Goal: Transaction & Acquisition: Purchase product/service

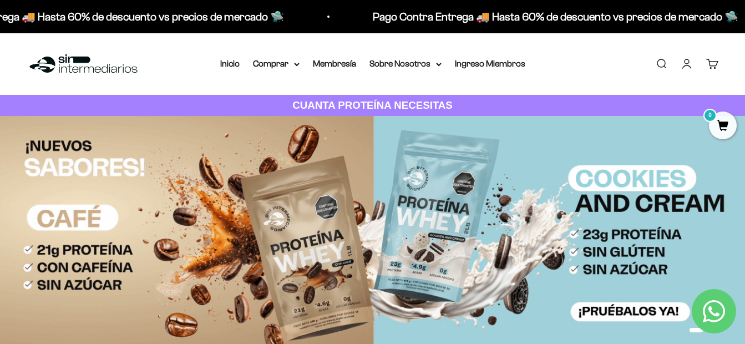
click at [663, 65] on link "Buscar" at bounding box center [661, 64] width 12 height 12
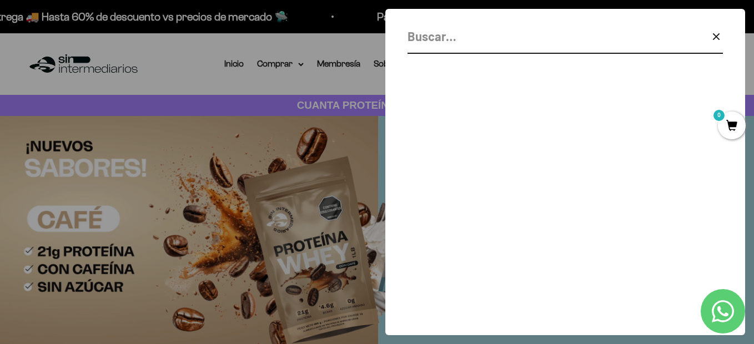
click at [422, 38] on input "Buscar" at bounding box center [536, 36] width 259 height 19
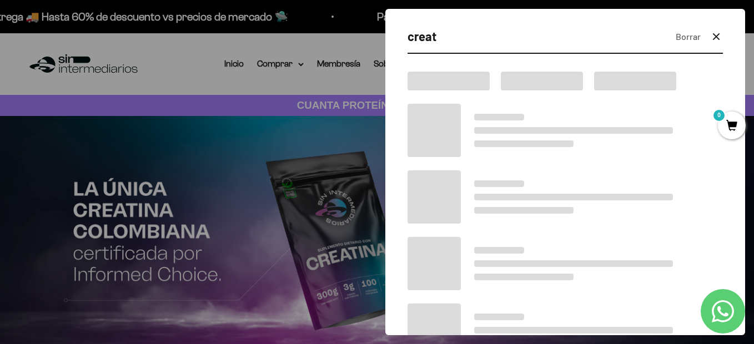
type input "creat"
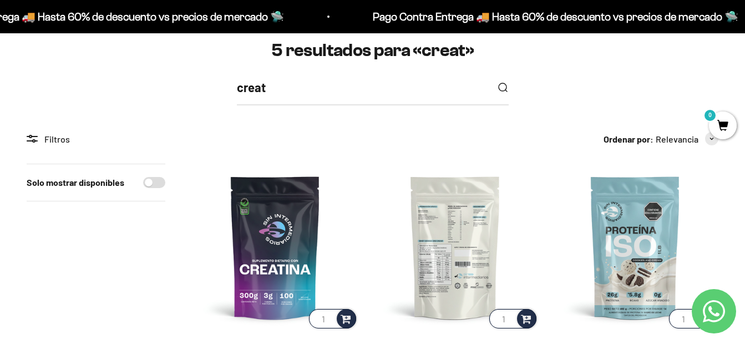
scroll to position [167, 0]
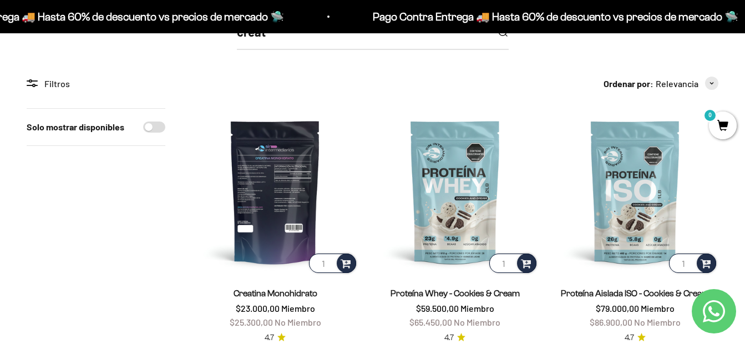
click at [263, 186] on img at bounding box center [275, 191] width 167 height 167
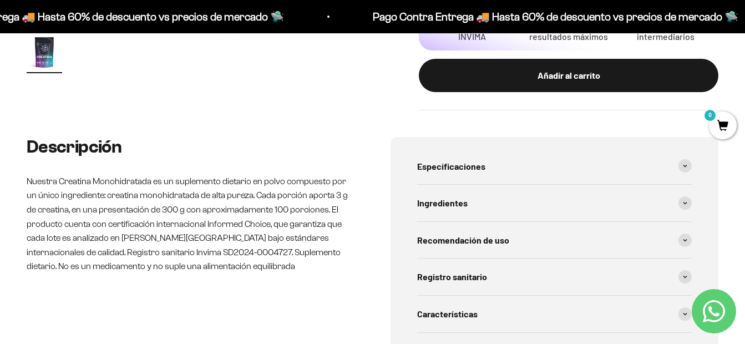
scroll to position [444, 0]
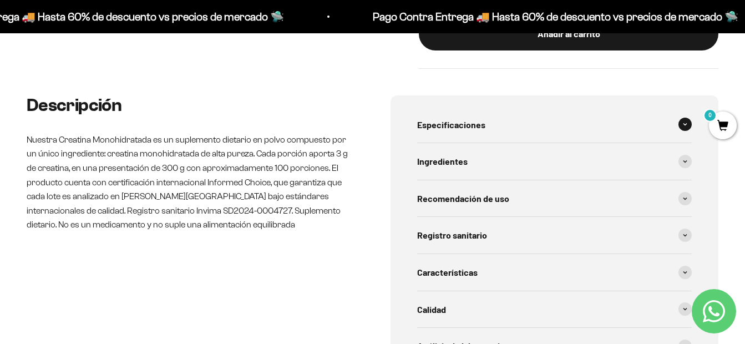
click at [513, 118] on div "Especificaciones" at bounding box center [554, 125] width 275 height 37
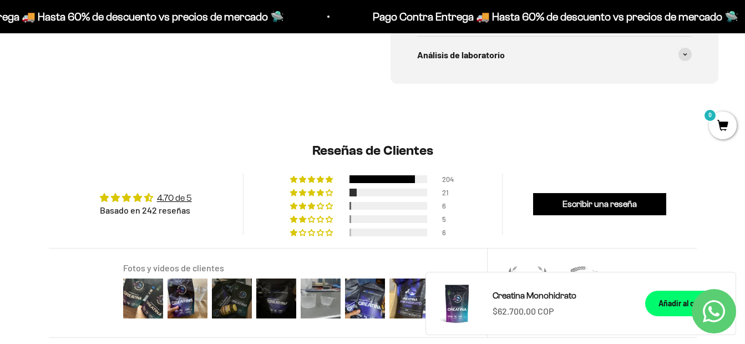
scroll to position [833, 0]
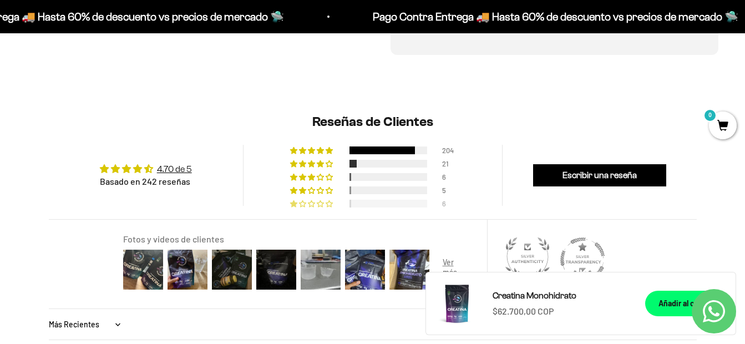
click at [440, 202] on div "6" at bounding box center [372, 202] width 165 height 8
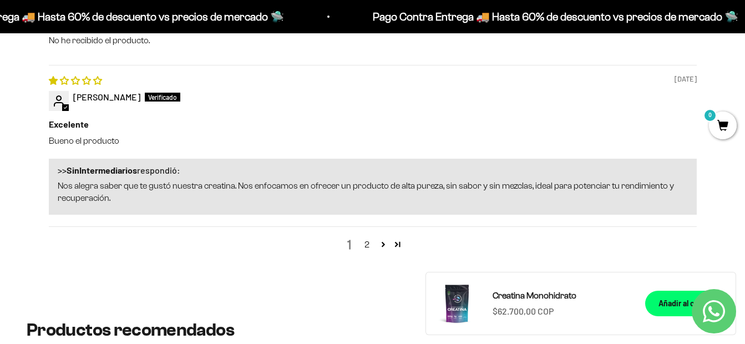
scroll to position [1638, 0]
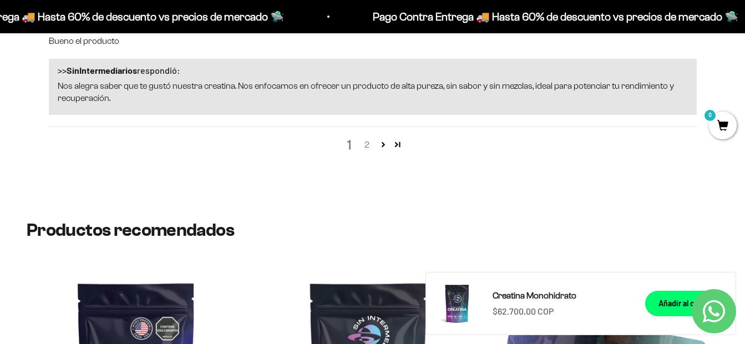
click at [369, 144] on link "2" at bounding box center [368, 144] width 18 height 13
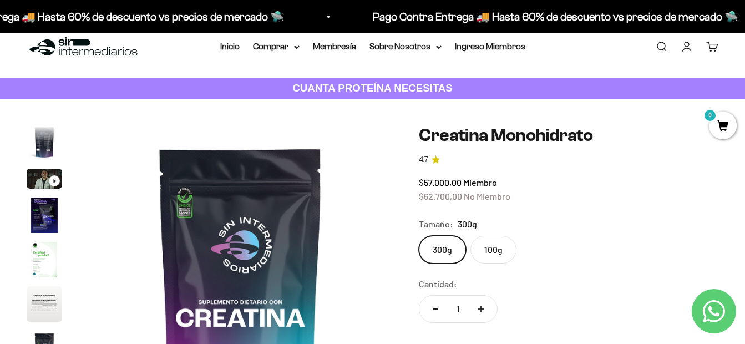
scroll to position [0, 0]
